Goal: Go to known website: Access a specific website the user already knows

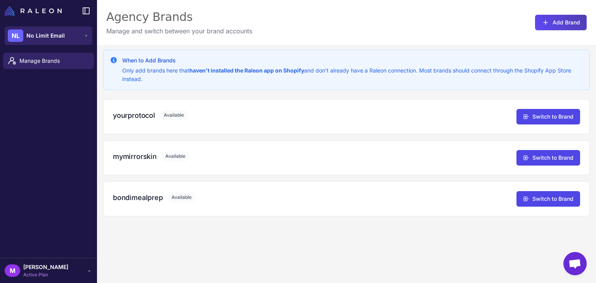
click at [85, 35] on icon at bounding box center [86, 36] width 6 height 6
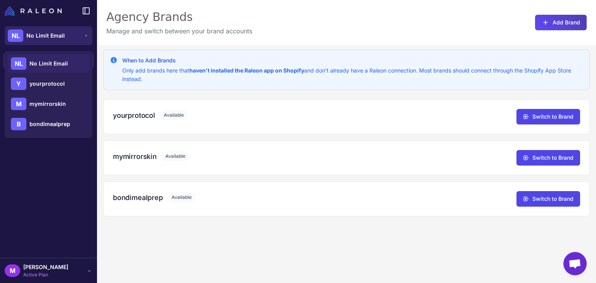
click at [84, 34] on icon at bounding box center [86, 36] width 6 height 6
